Goal: Book appointment/travel/reservation

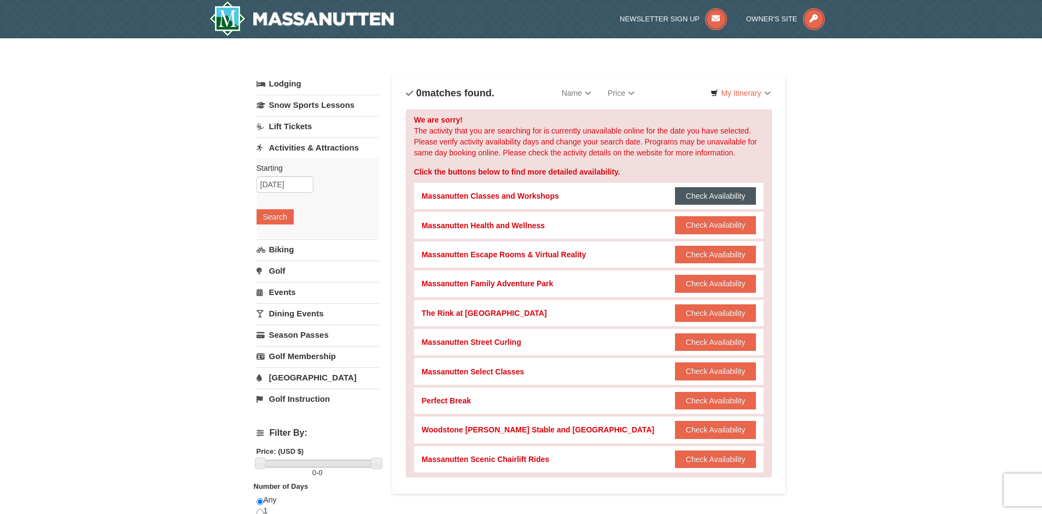
click at [707, 188] on button "Check Availability" at bounding box center [715, 196] width 81 height 18
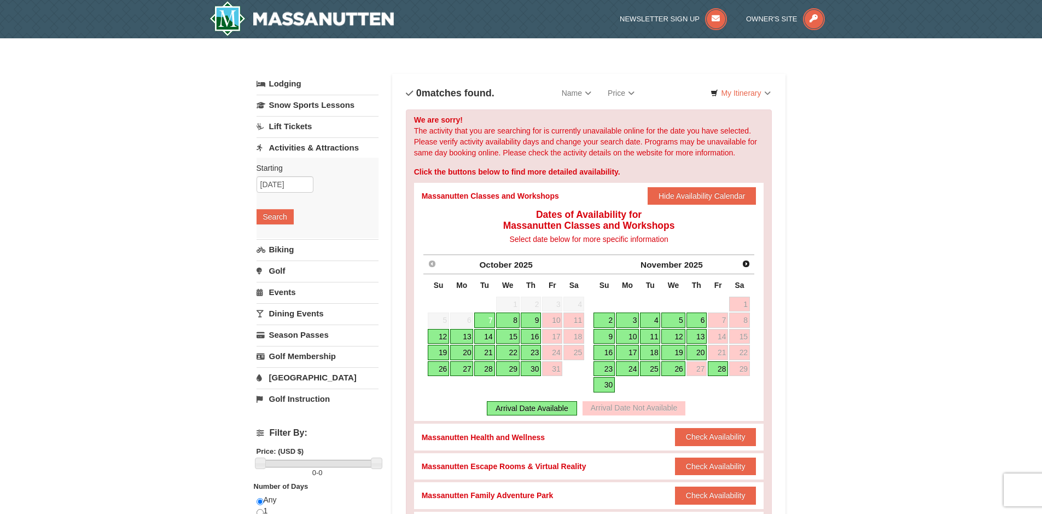
click at [439, 333] on link "12" at bounding box center [438, 336] width 21 height 15
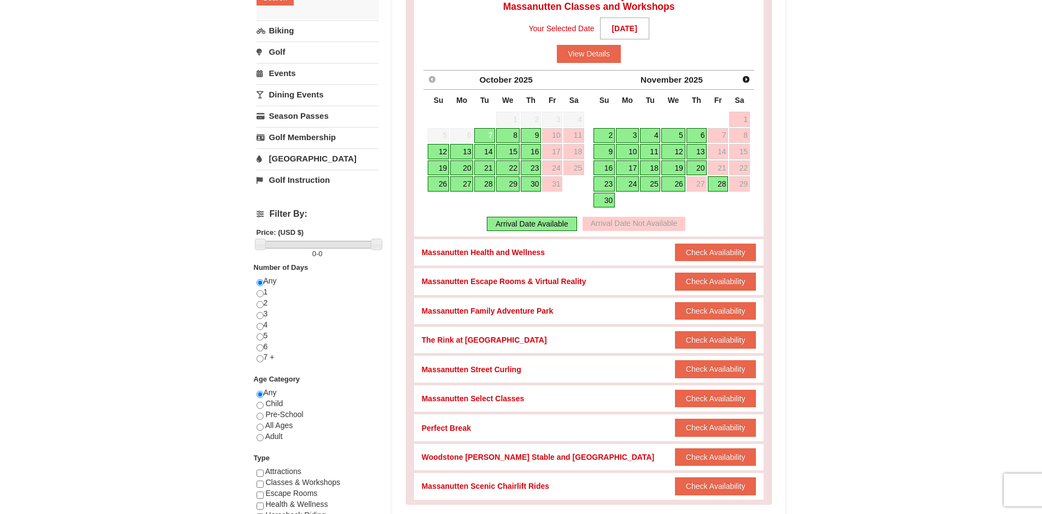
scroll to position [328, 0]
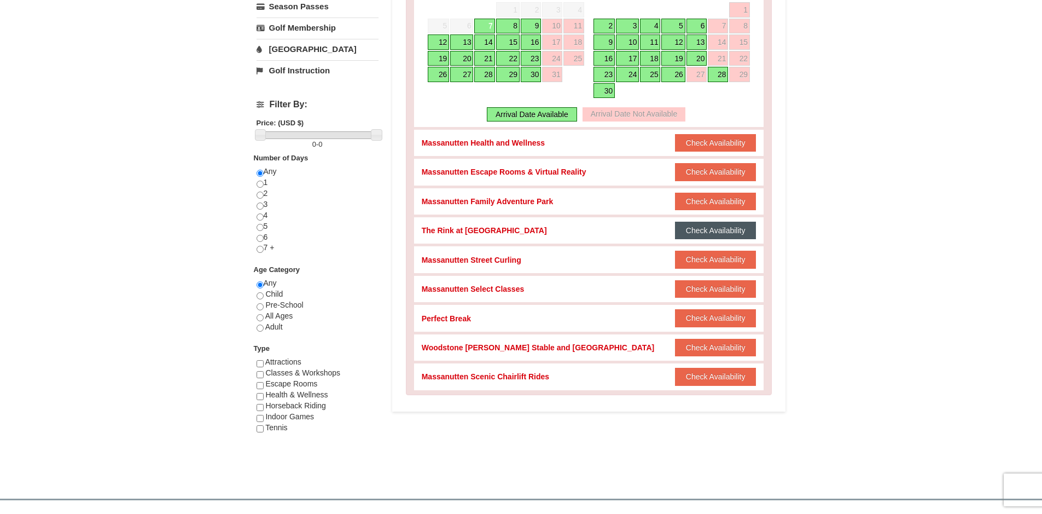
click at [679, 232] on button "Check Availability" at bounding box center [715, 231] width 81 height 18
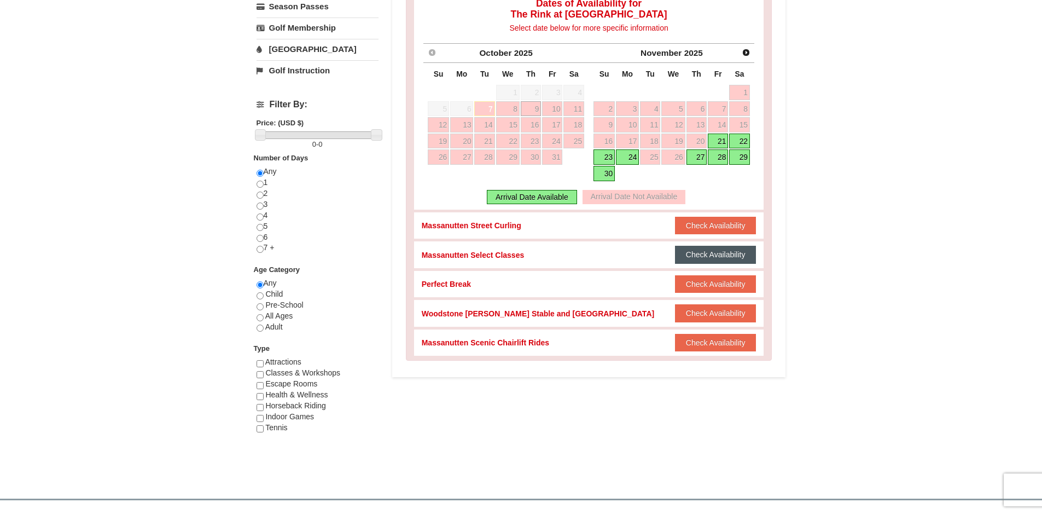
drag, startPoint x: 685, startPoint y: 257, endPoint x: 10, endPoint y: 10, distance: 717.9
click at [685, 257] on button "Check Availability" at bounding box center [715, 255] width 81 height 18
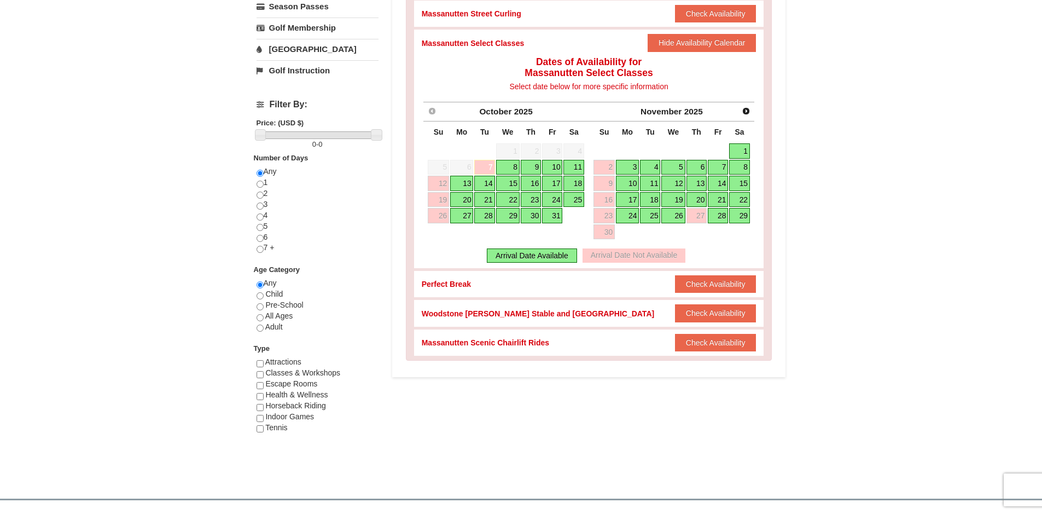
click at [574, 160] on link "11" at bounding box center [573, 167] width 21 height 15
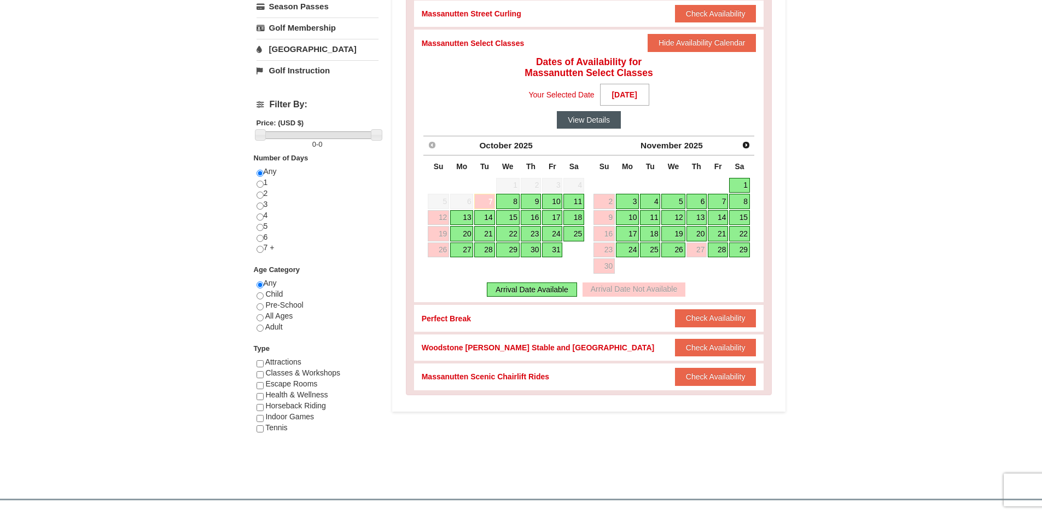
click at [594, 126] on button "View Details" at bounding box center [589, 120] width 64 height 18
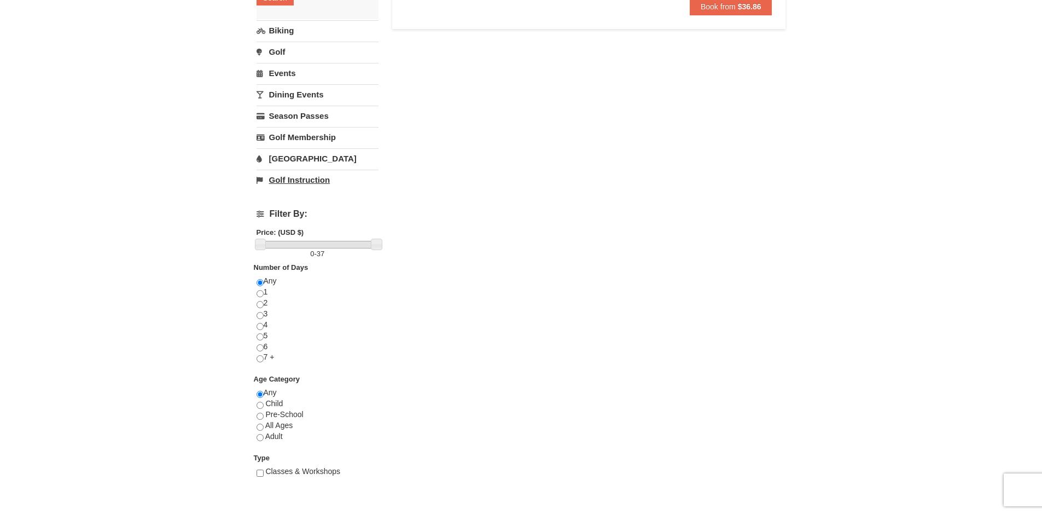
scroll to position [164, 0]
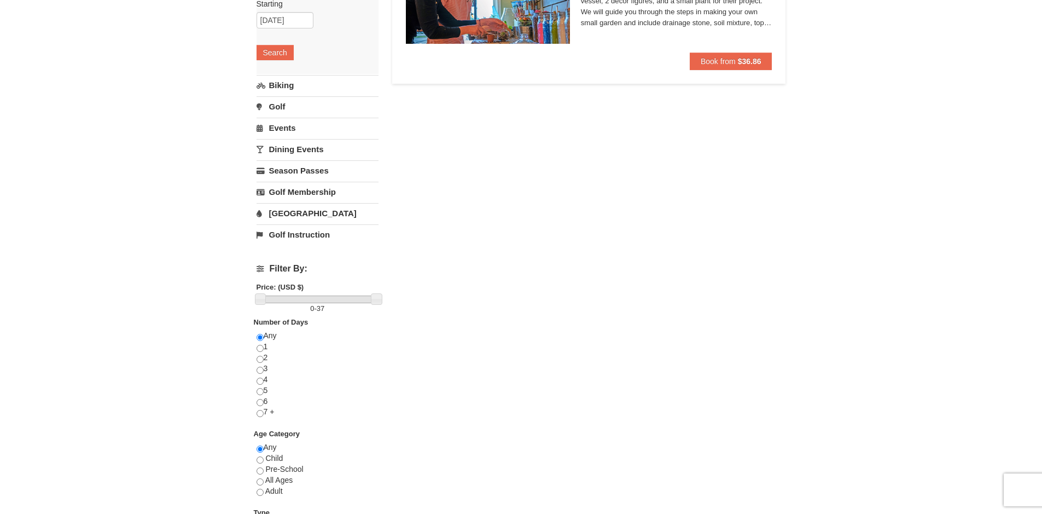
click at [272, 103] on link "Golf" at bounding box center [318, 106] width 122 height 20
click at [277, 95] on button "Search" at bounding box center [275, 95] width 37 height 15
